Goal: Find specific page/section: Find specific page/section

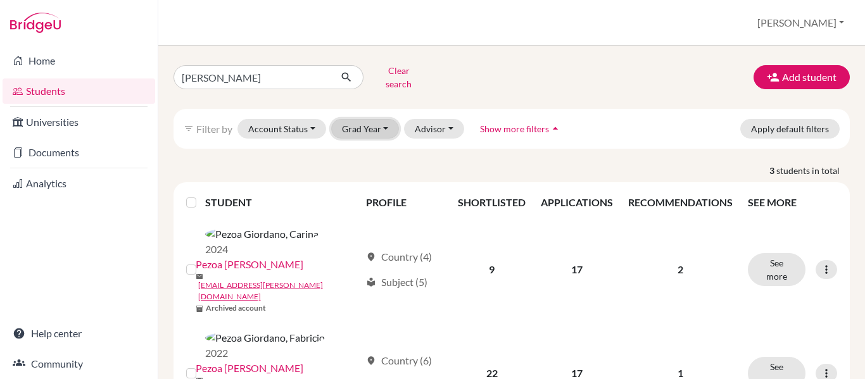
click at [368, 122] on button "Grad Year" at bounding box center [365, 129] width 68 height 20
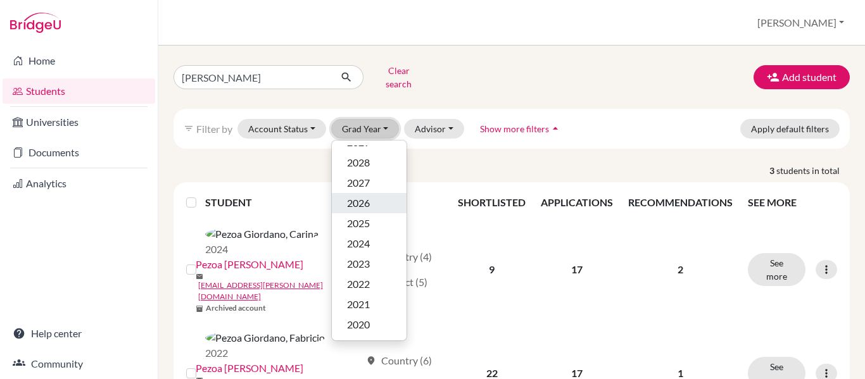
scroll to position [63, 0]
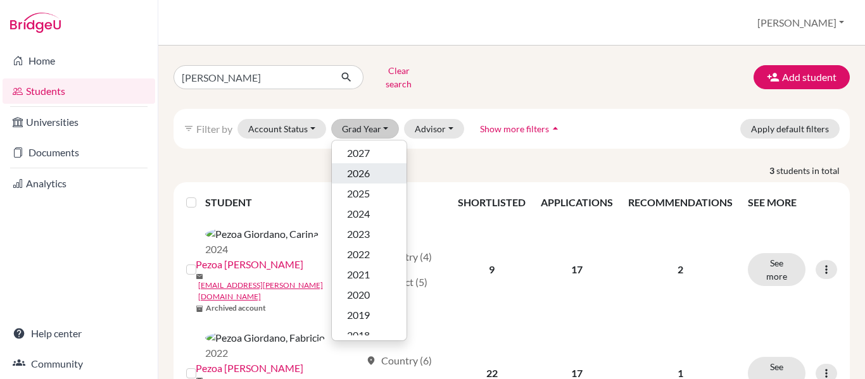
click at [378, 167] on div "2026" at bounding box center [369, 173] width 44 height 15
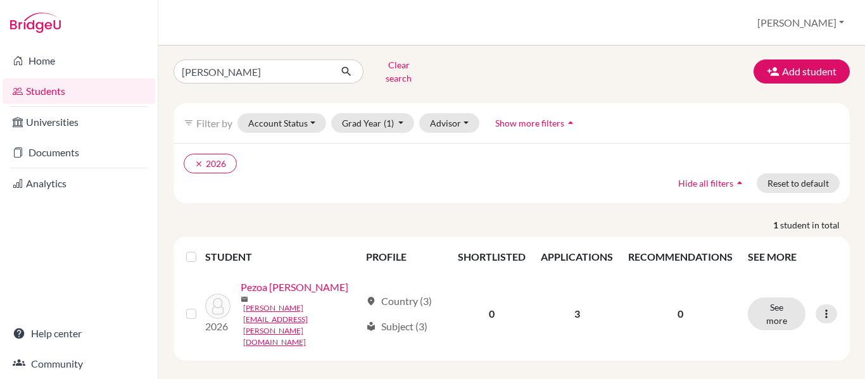
scroll to position [8, 0]
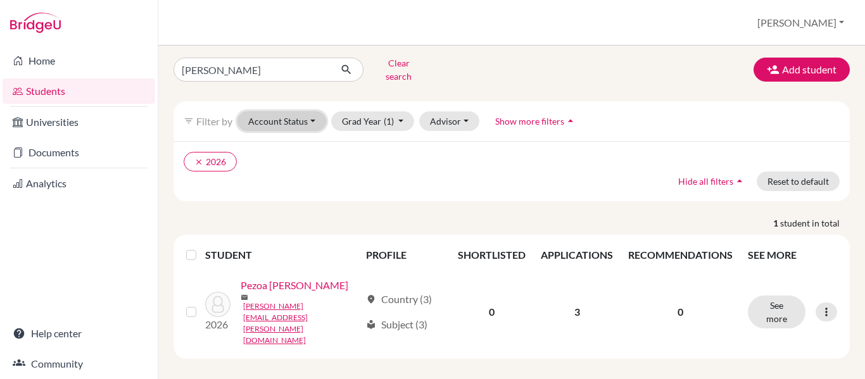
click at [307, 111] on button "Account Status" at bounding box center [282, 121] width 89 height 20
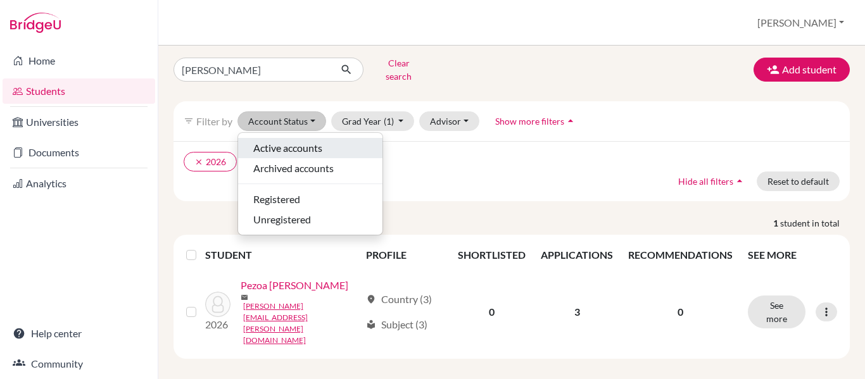
click at [305, 148] on button "Active accounts" at bounding box center [310, 148] width 144 height 20
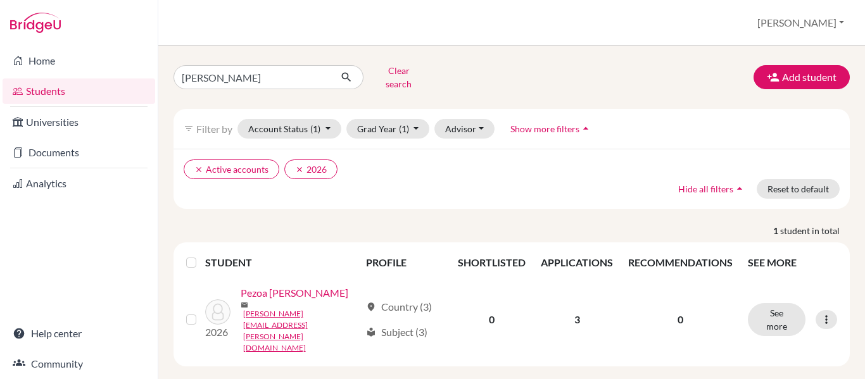
scroll to position [8, 0]
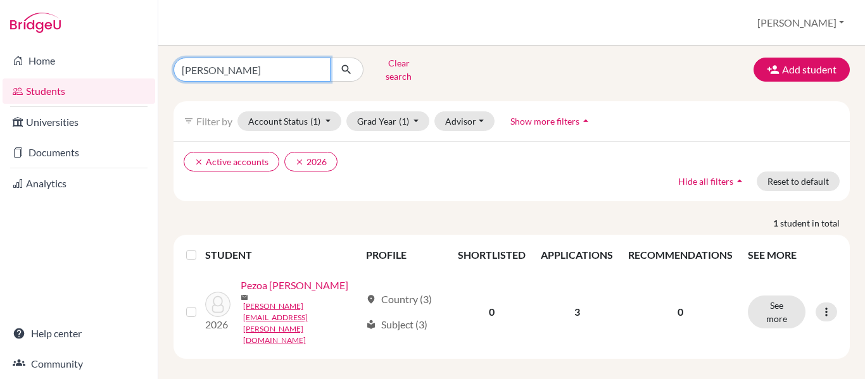
drag, startPoint x: 322, startPoint y: 68, endPoint x: -1, endPoint y: 105, distance: 325.1
click at [0, 105] on html "Home Students Universities Documents Analytics Help center Community Students o…" at bounding box center [432, 189] width 865 height 379
click at [330, 58] on button "submit" at bounding box center [347, 70] width 34 height 24
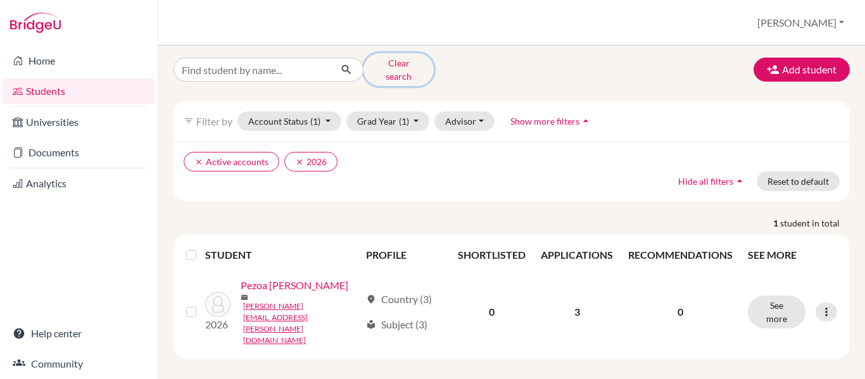
click at [414, 67] on button "Clear search" at bounding box center [399, 69] width 70 height 33
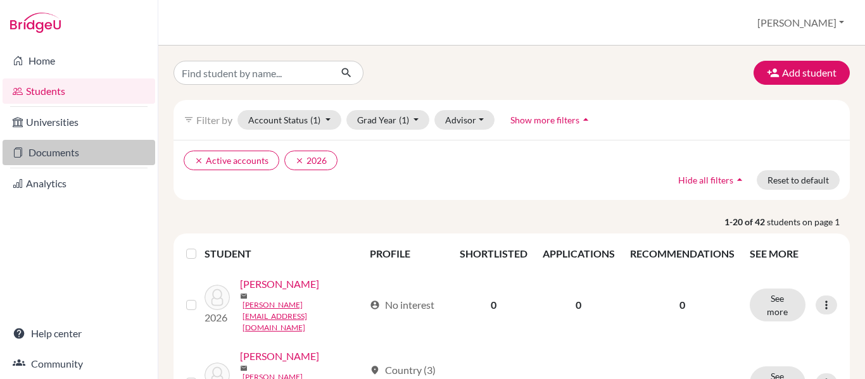
click at [53, 151] on link "Documents" at bounding box center [79, 152] width 153 height 25
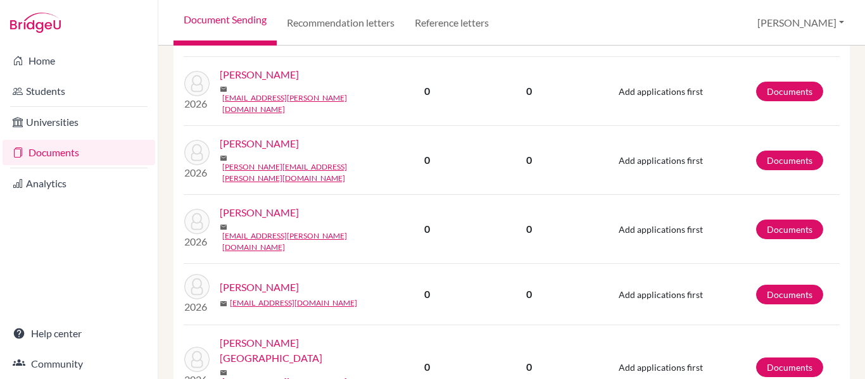
scroll to position [1964, 0]
